Goal: Task Accomplishment & Management: Manage account settings

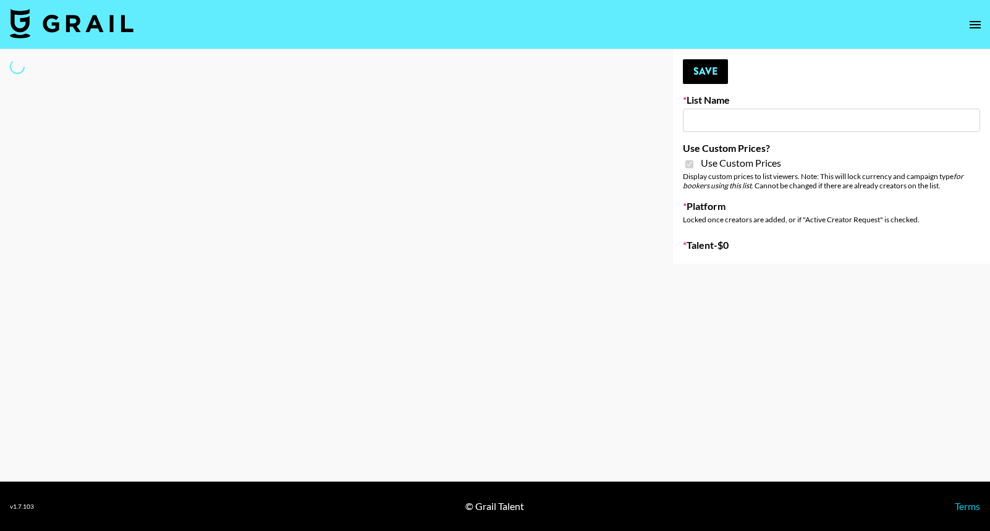
type input "Ladder ([DATE]) IG"
checkbox input "true"
select select "Song"
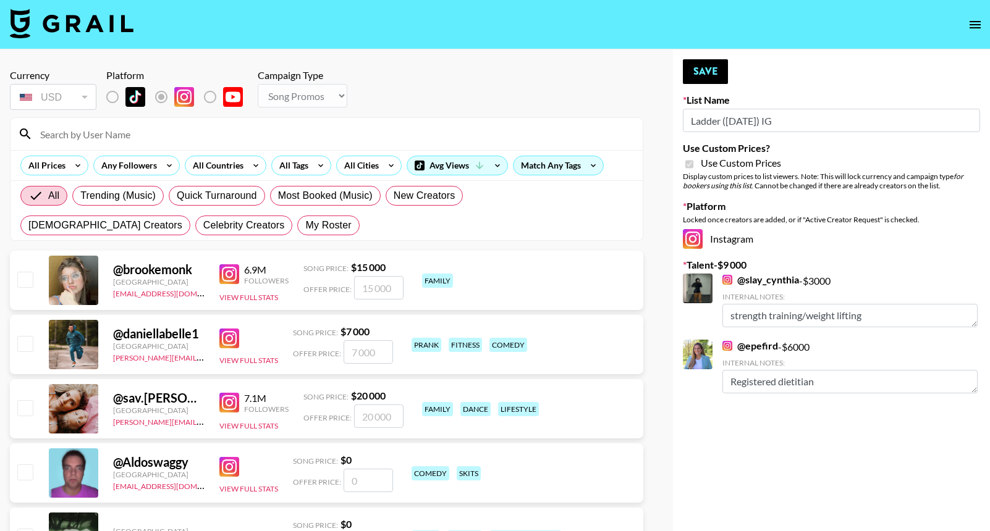
click at [337, 127] on input at bounding box center [334, 134] width 603 height 20
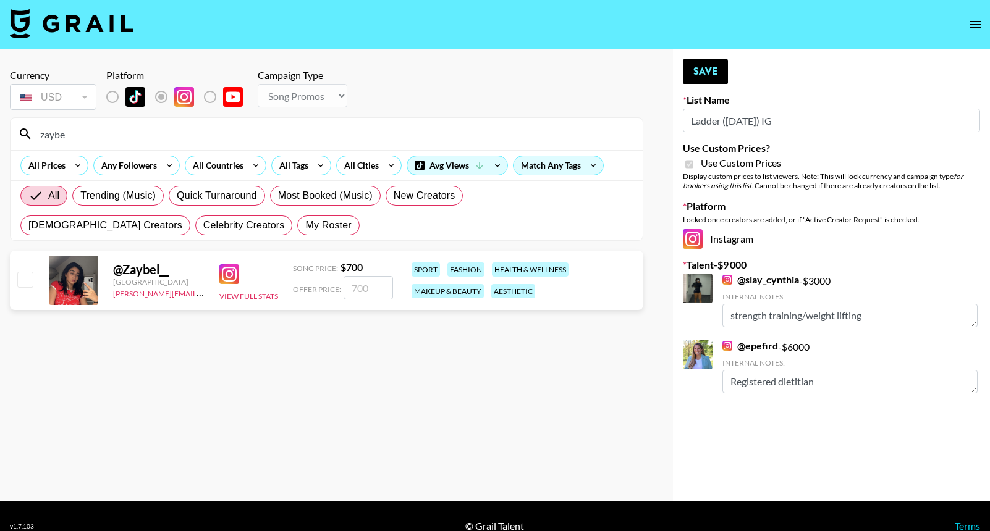
type input "zaybe"
click at [367, 290] on input "number" at bounding box center [368, 287] width 49 height 23
checkbox input "true"
type input "700"
click at [699, 70] on button "Save" at bounding box center [705, 71] width 45 height 25
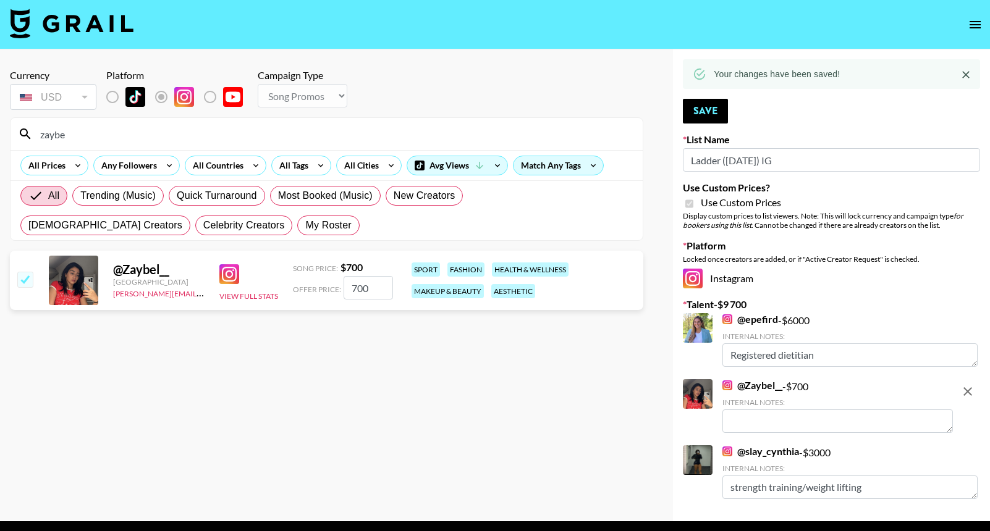
click at [696, 335] on div at bounding box center [698, 328] width 30 height 30
click at [757, 318] on link "@ epefird" at bounding box center [750, 319] width 56 height 12
click at [902, 391] on div "@ Zaybel__ - $ 700 Internal Notes:" at bounding box center [837, 406] width 230 height 54
click at [963, 392] on icon "remove" at bounding box center [967, 391] width 15 height 15
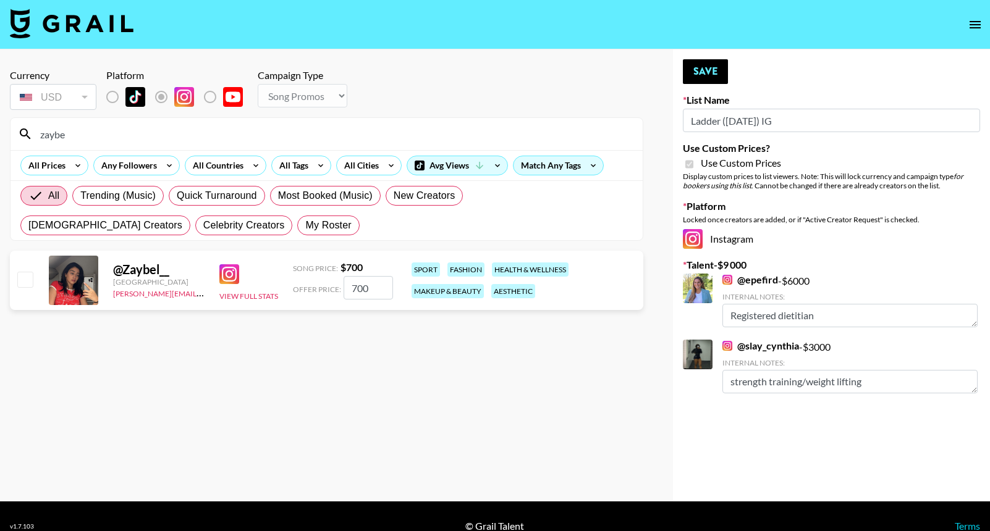
checkbox input "false"
click at [382, 283] on input "700" at bounding box center [368, 287] width 49 height 23
checkbox input "true"
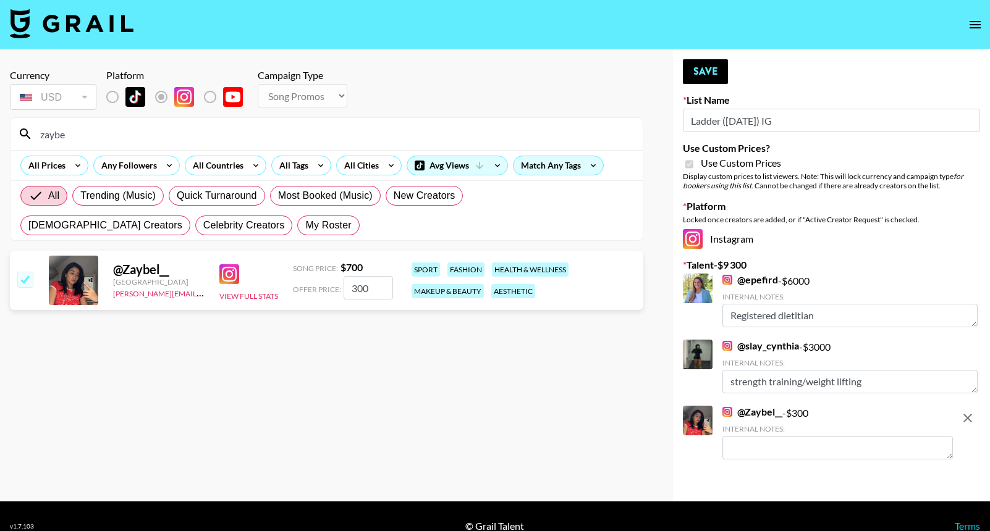
type input "3000"
click at [355, 290] on input "3000" at bounding box center [368, 287] width 49 height 23
checkbox input "false"
checkbox input "true"
type input "6"
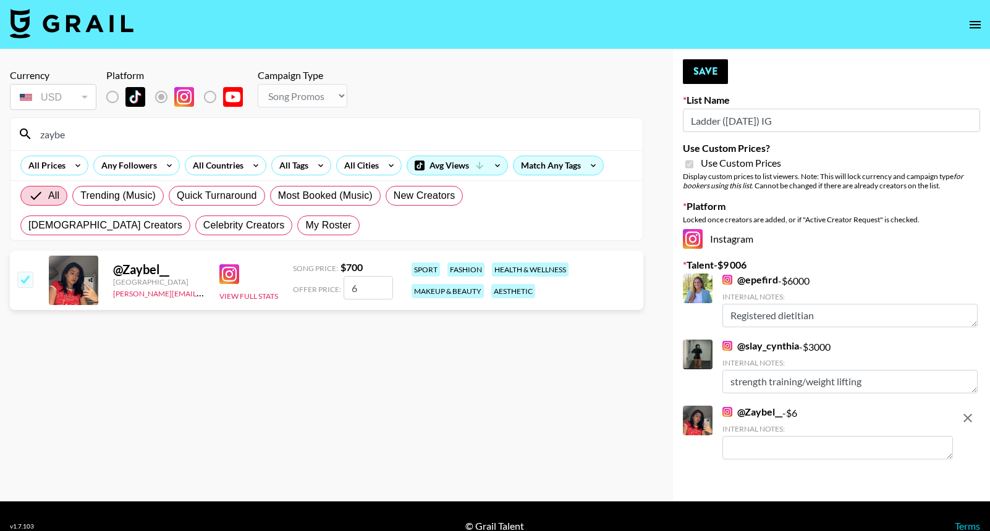
checkbox input "false"
checkbox input "true"
type input "5000"
click at [706, 66] on button "Save" at bounding box center [705, 71] width 45 height 25
